Goal: Navigation & Orientation: Go to known website

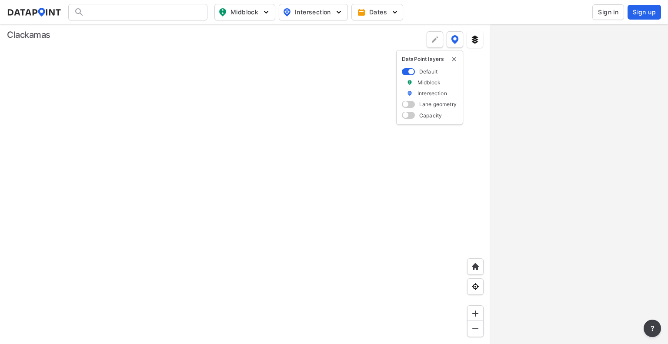
click at [610, 13] on span "Sign in" at bounding box center [608, 12] width 20 height 9
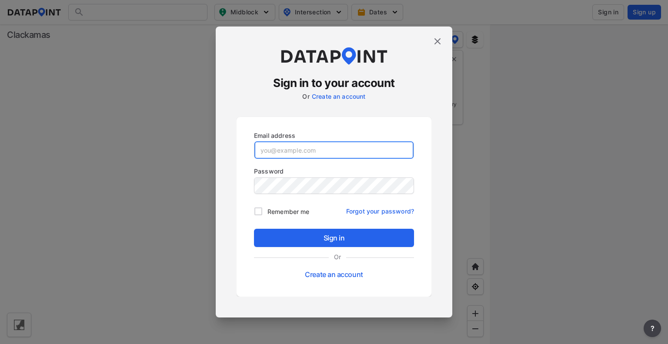
type input "[EMAIL_ADDRESS][DOMAIN_NAME]"
click at [345, 150] on input "[EMAIL_ADDRESS][DOMAIN_NAME]" at bounding box center [333, 149] width 159 height 17
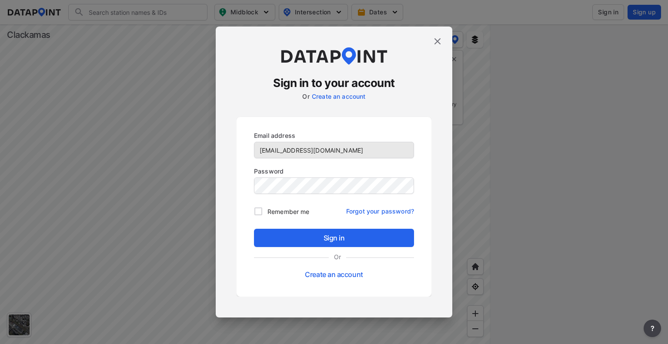
click at [246, 213] on div "Email address [EMAIL_ADDRESS][DOMAIN_NAME] Password Remember me Forgot your pas…" at bounding box center [333, 207] width 195 height 180
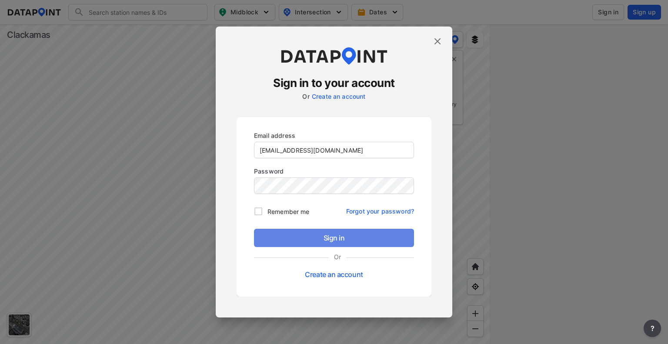
click at [301, 236] on span "Sign in" at bounding box center [334, 238] width 146 height 10
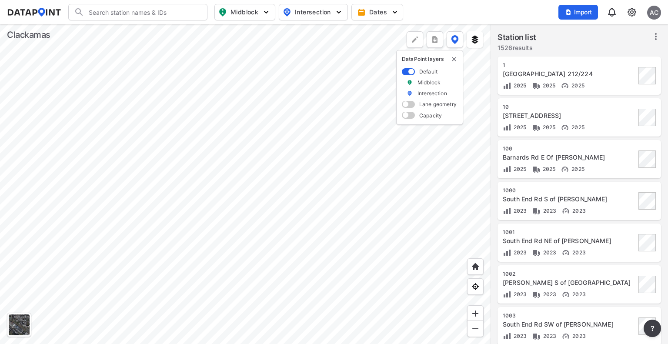
click at [361, 259] on div at bounding box center [245, 183] width 490 height 319
click at [322, 211] on div at bounding box center [245, 183] width 490 height 319
click at [394, 245] on div at bounding box center [245, 183] width 490 height 319
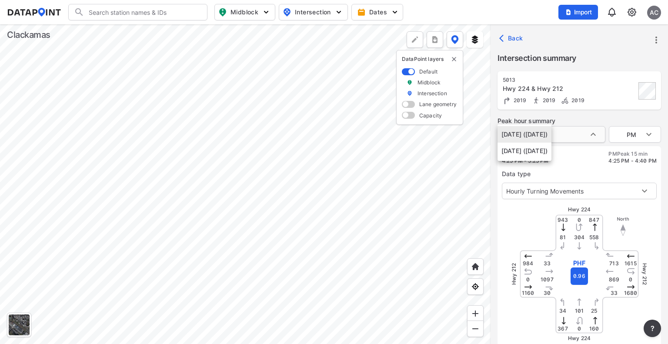
click at [588, 130] on body "Search Please enter a search term. Midblock Intersection Dates Import AC Import…" at bounding box center [334, 172] width 668 height 344
click at [523, 213] on div at bounding box center [334, 172] width 668 height 344
click at [393, 266] on div at bounding box center [245, 183] width 490 height 319
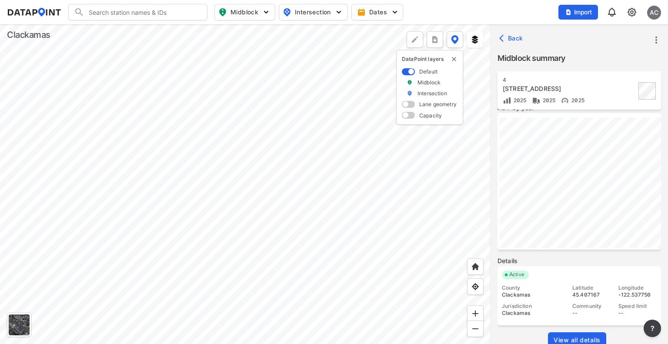
scroll to position [168, 0]
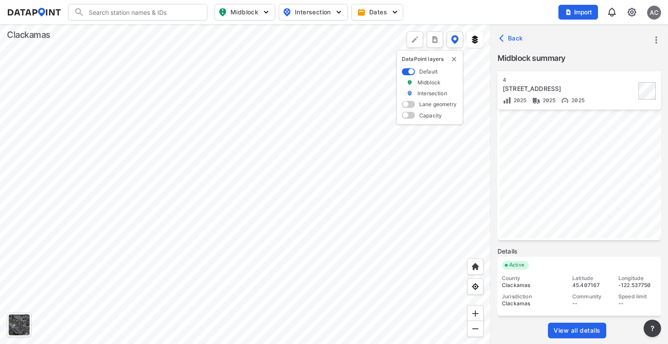
click at [370, 302] on div at bounding box center [245, 183] width 490 height 319
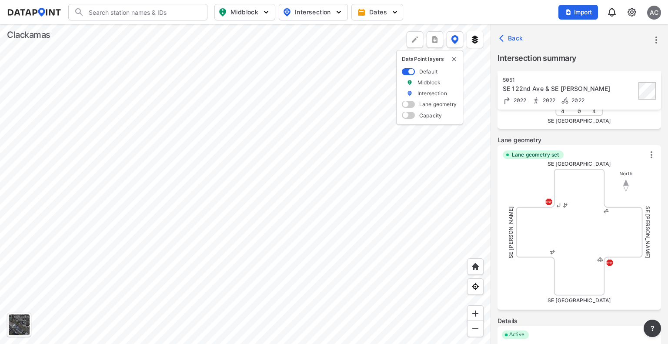
scroll to position [287, 0]
